Goal: Navigation & Orientation: Find specific page/section

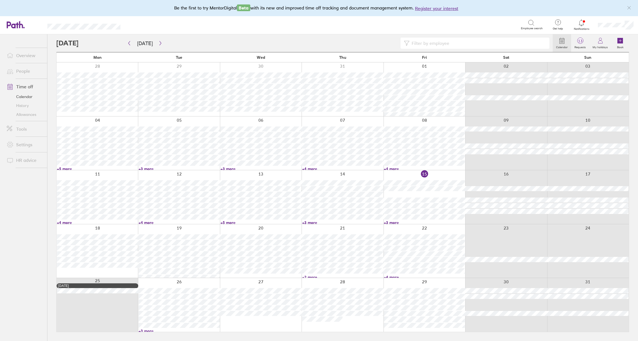
click at [312, 276] on link "+2 more" at bounding box center [342, 277] width 81 height 5
